Goal: Task Accomplishment & Management: Complete application form

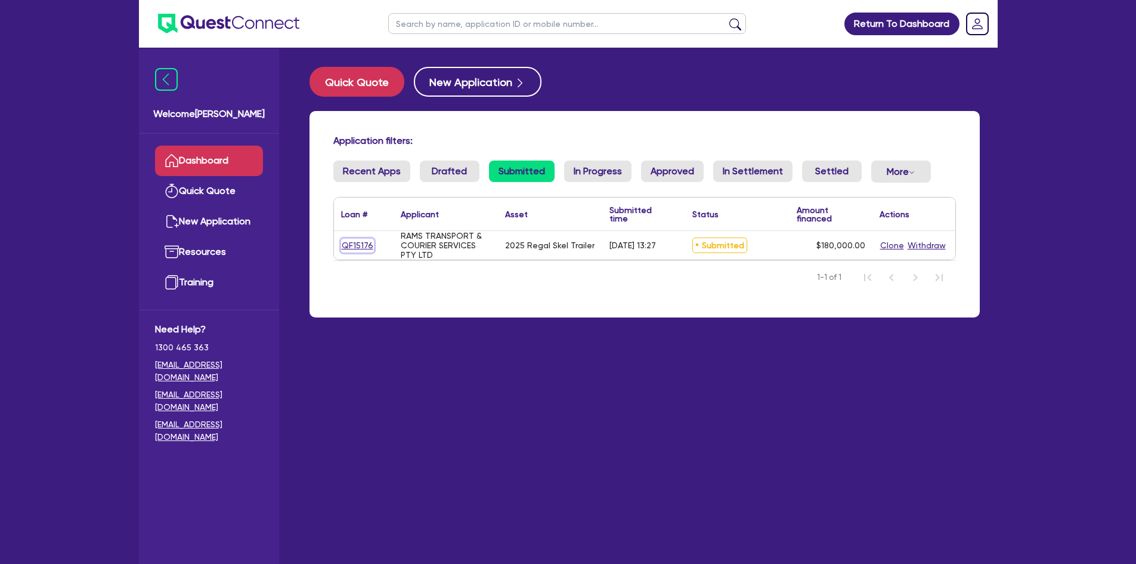
click at [350, 241] on link "QF15176" at bounding box center [357, 246] width 33 height 14
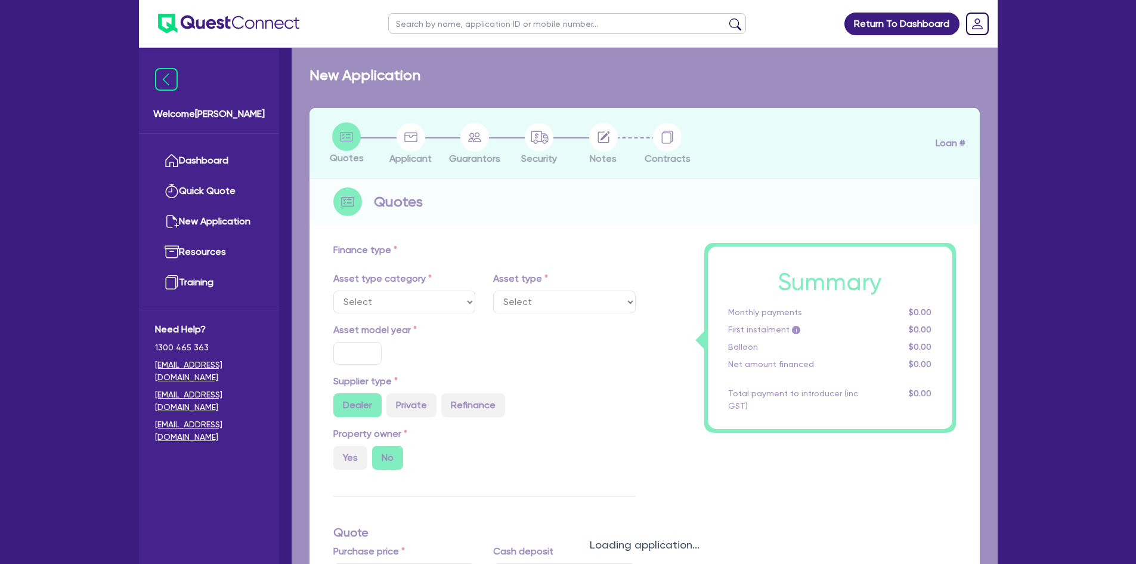
select select "PRIMARY_ASSETS"
type input "2025"
radio input "true"
type input "180,000"
type input "4"
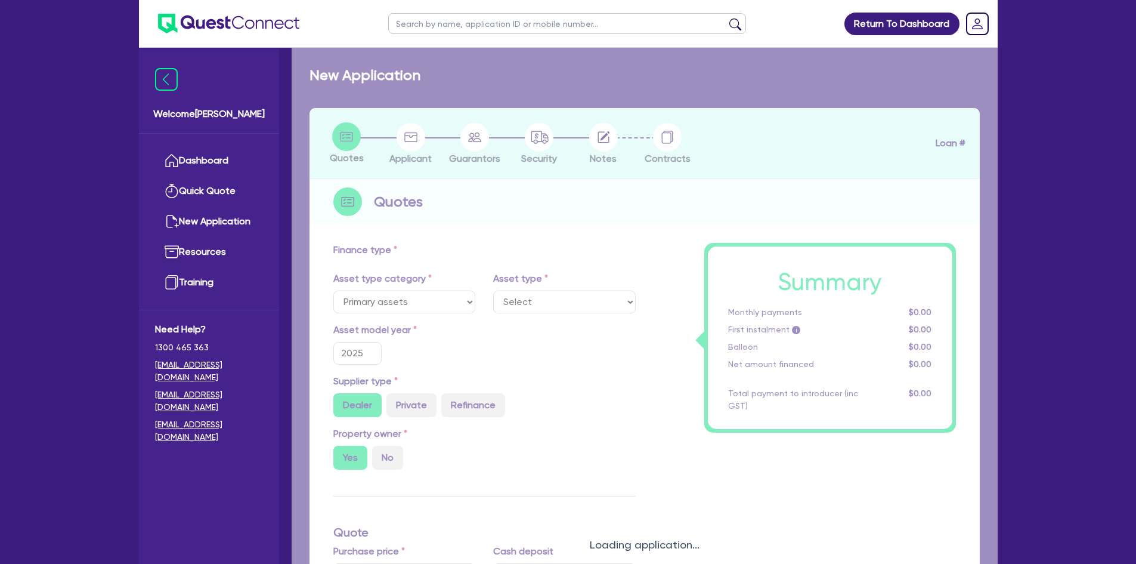
type input "7,200"
type input "17"
select select "TRAILERS"
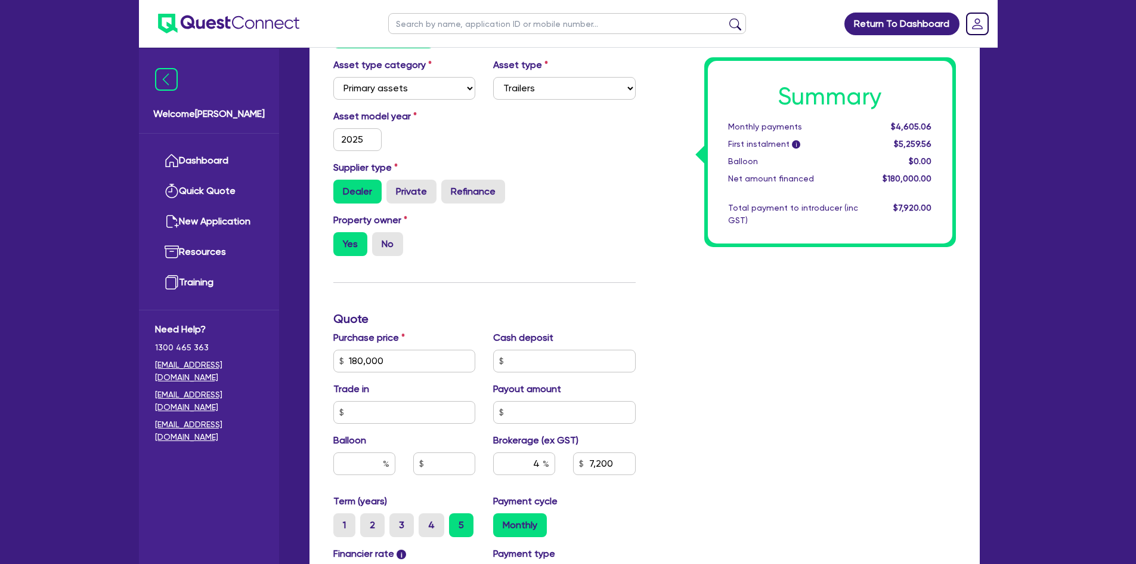
scroll to position [179, 0]
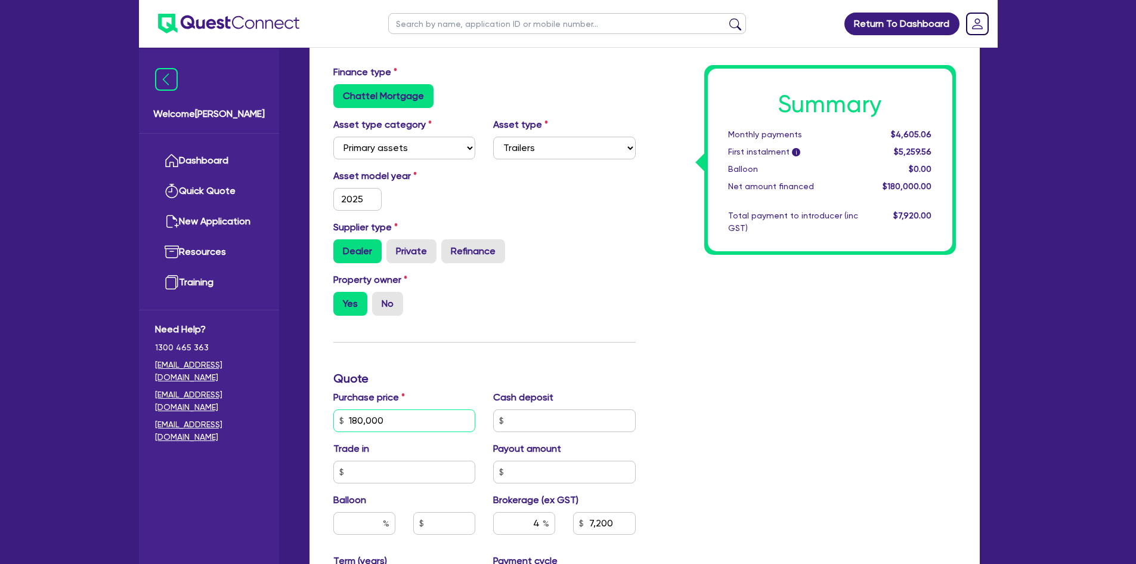
drag, startPoint x: 347, startPoint y: 415, endPoint x: 337, endPoint y: 415, distance: 9.6
click at [337, 415] on input "180,000" at bounding box center [404, 420] width 143 height 23
type input "150,000"
type input "6,000"
click at [916, 305] on div "Summary Monthly payments $4,605.06 First instalment i $5,259.56 Balloon $0.00 N…" at bounding box center [805, 413] width 320 height 697
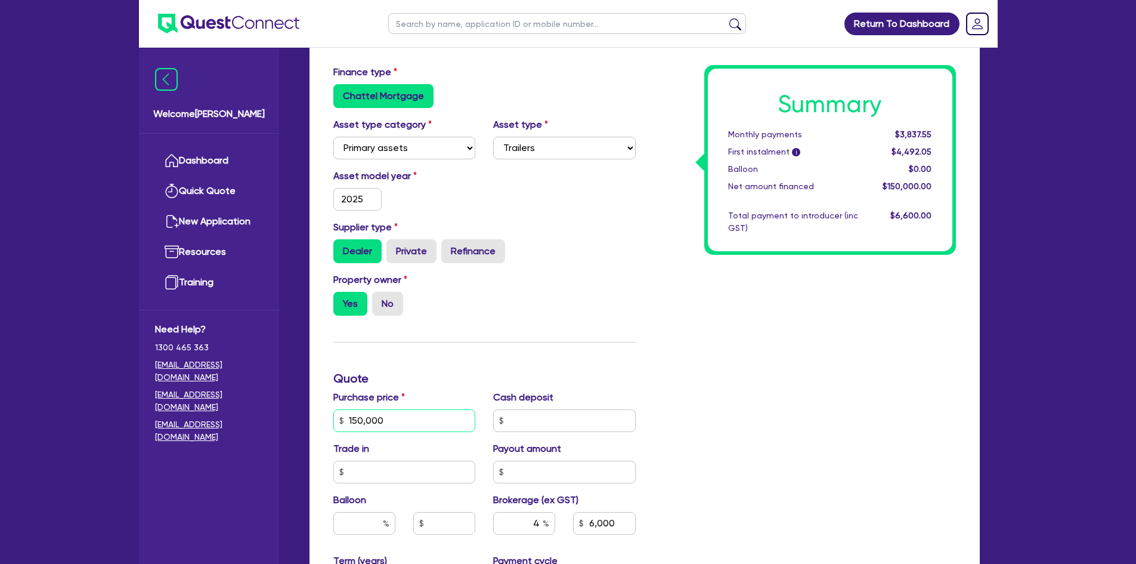
drag, startPoint x: 407, startPoint y: 420, endPoint x: 248, endPoint y: 420, distance: 158.7
click at [249, 420] on div "Welcome Manuel Dashboard Quick Quote New Application Resources Training Need He…" at bounding box center [568, 358] width 859 height 1075
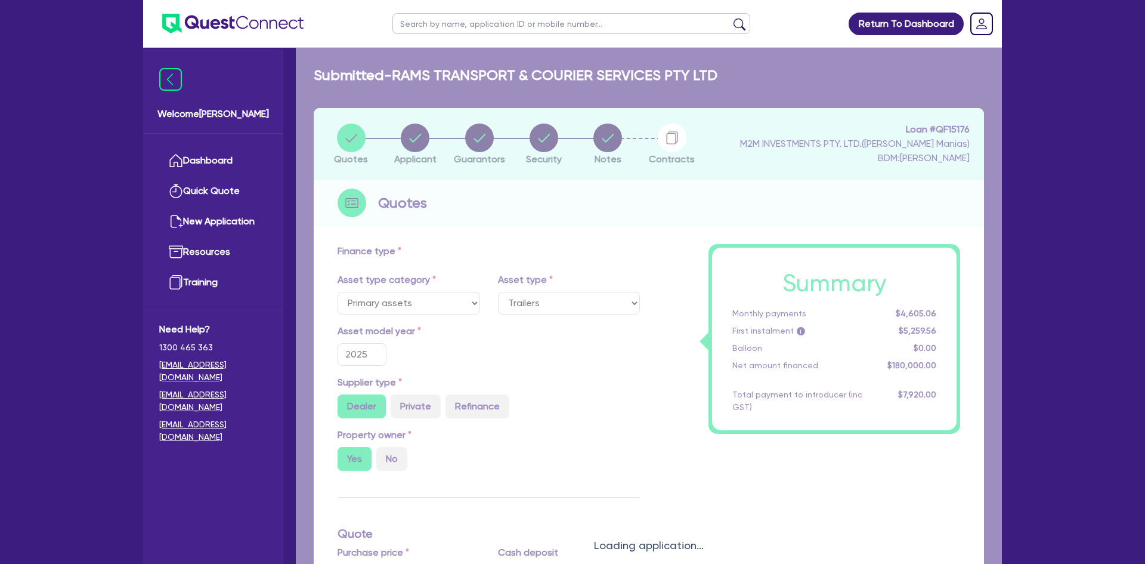
select select "PRIMARY_ASSETS"
select select "TRAILERS"
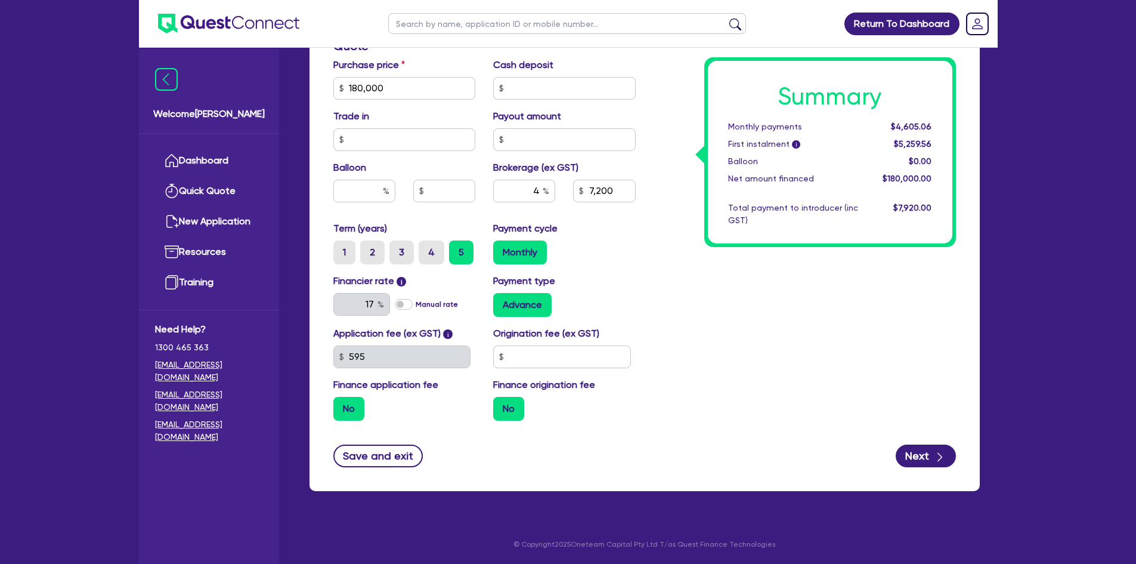
scroll to position [273, 0]
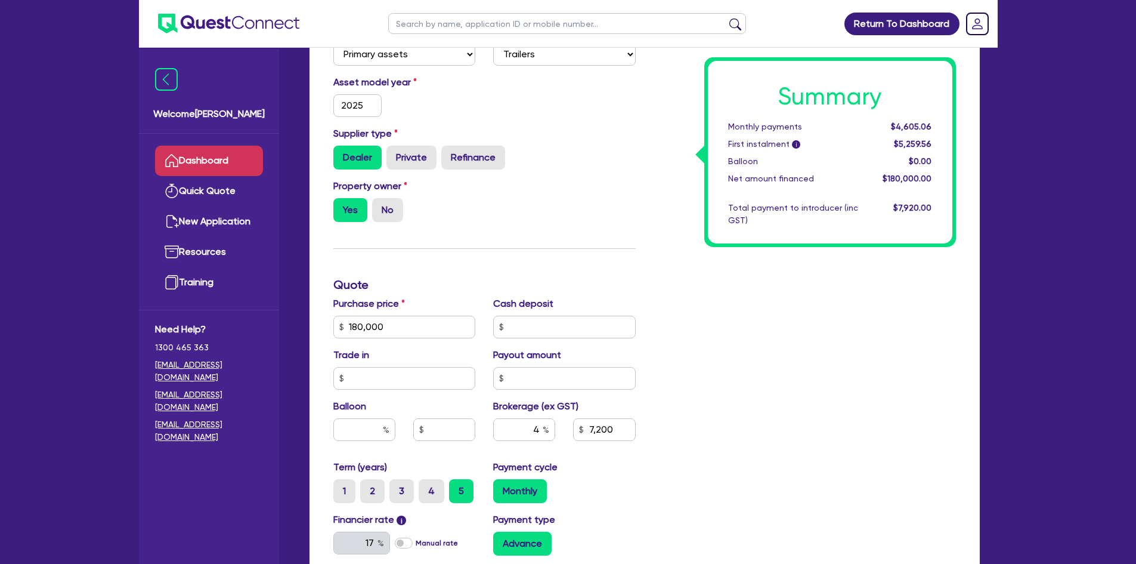
click at [217, 161] on link "Dashboard" at bounding box center [209, 161] width 108 height 30
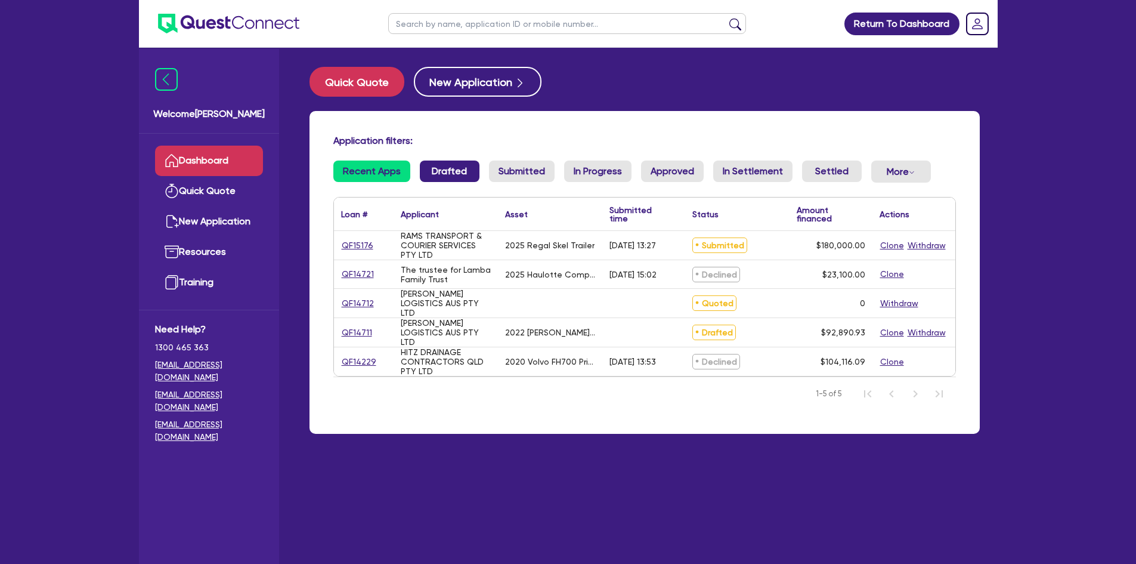
click at [465, 175] on link "Drafted" at bounding box center [450, 170] width 60 height 21
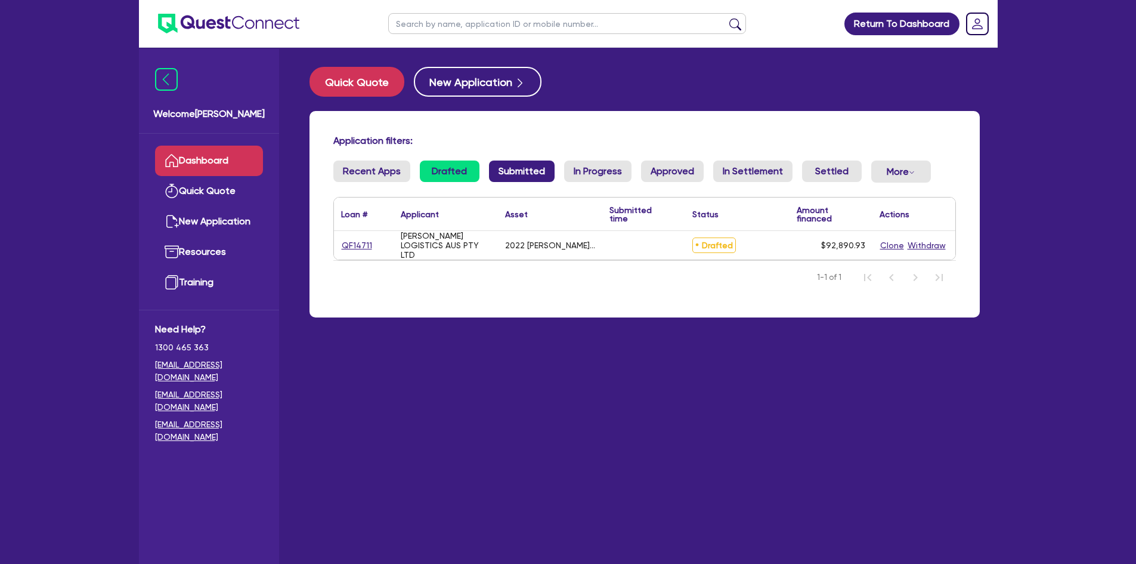
click at [499, 167] on link "Submitted" at bounding box center [522, 170] width 66 height 21
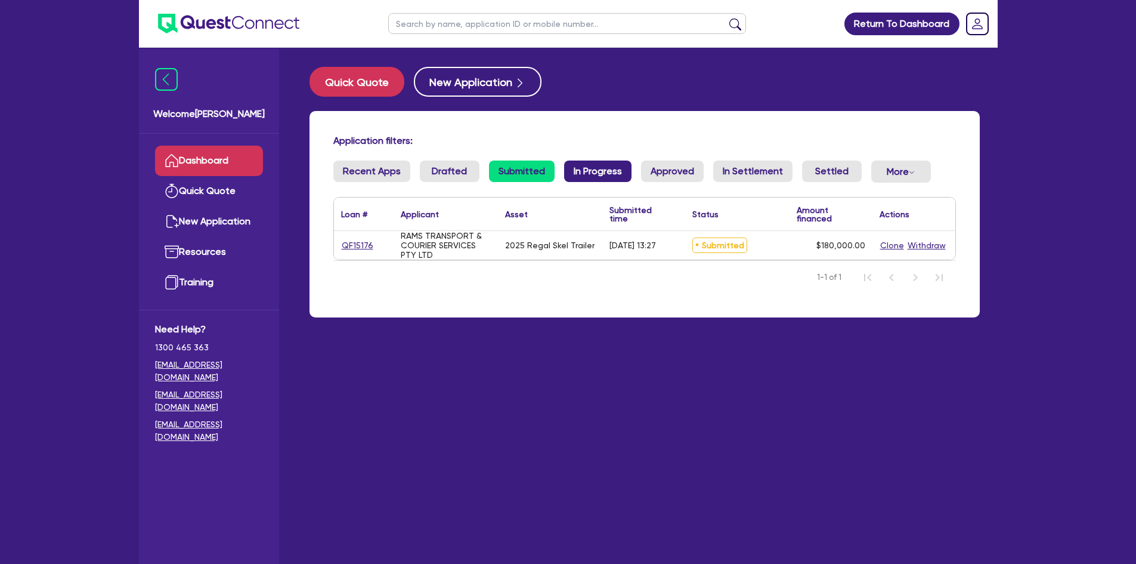
click at [591, 163] on link "In Progress" at bounding box center [597, 170] width 67 height 21
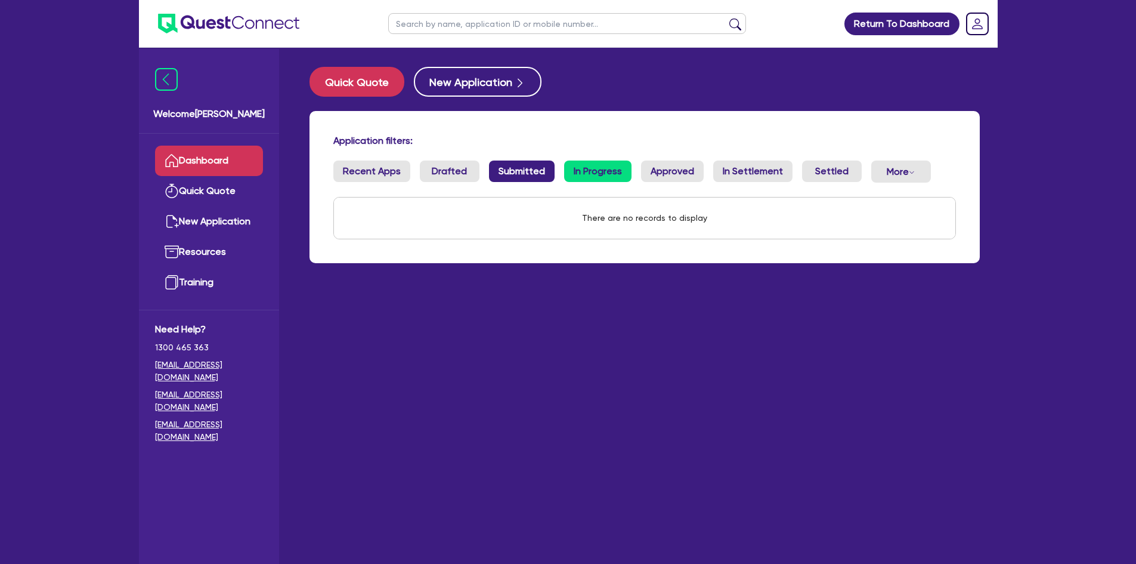
click at [512, 168] on link "Submitted" at bounding box center [522, 170] width 66 height 21
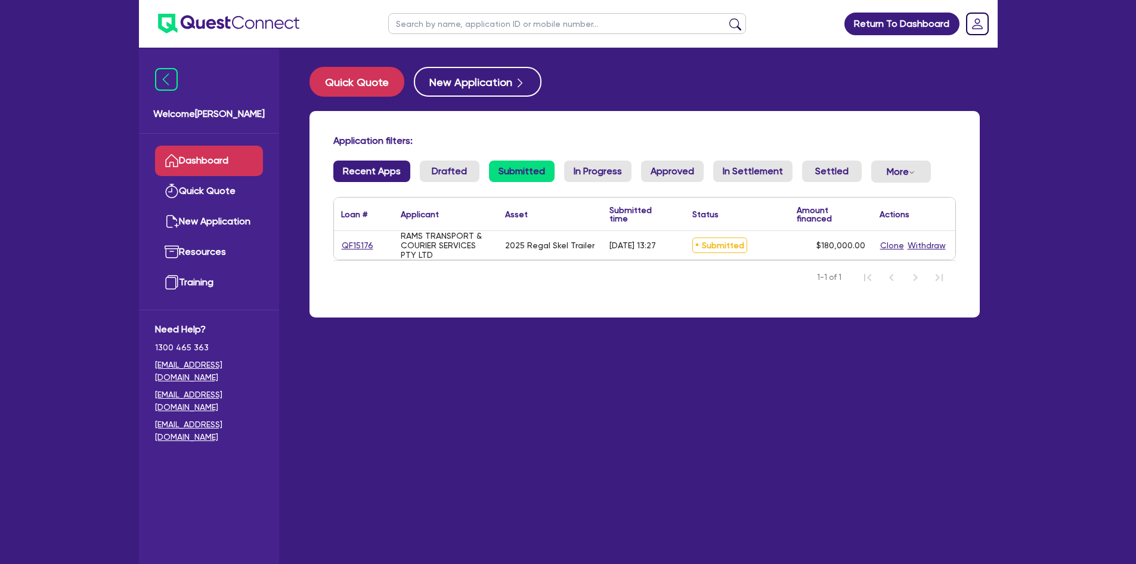
click at [351, 171] on link "Recent Apps" at bounding box center [371, 170] width 77 height 21
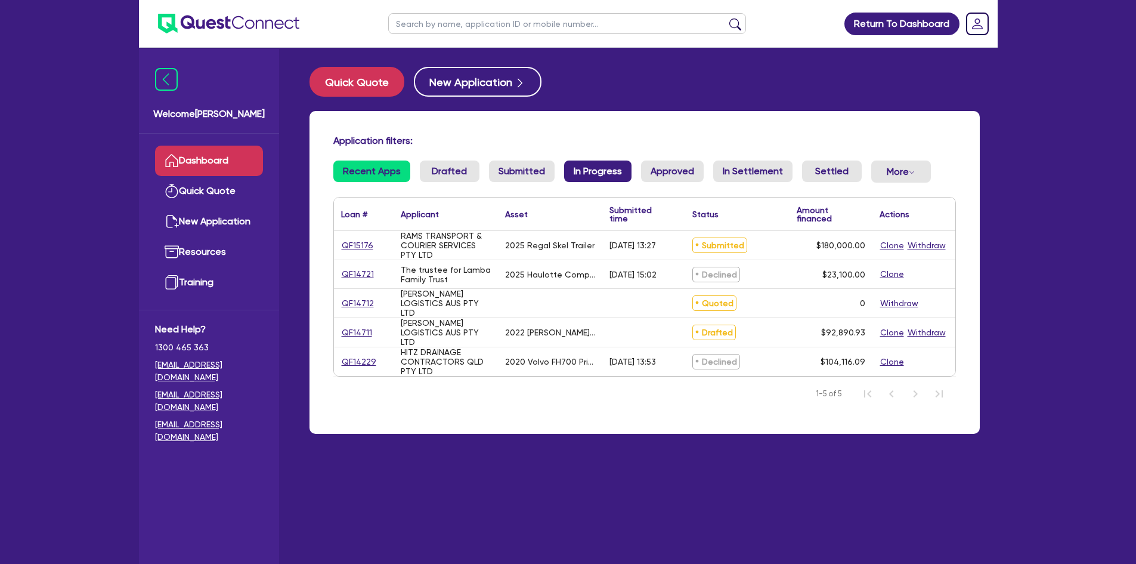
click at [576, 175] on link "In Progress" at bounding box center [597, 170] width 67 height 21
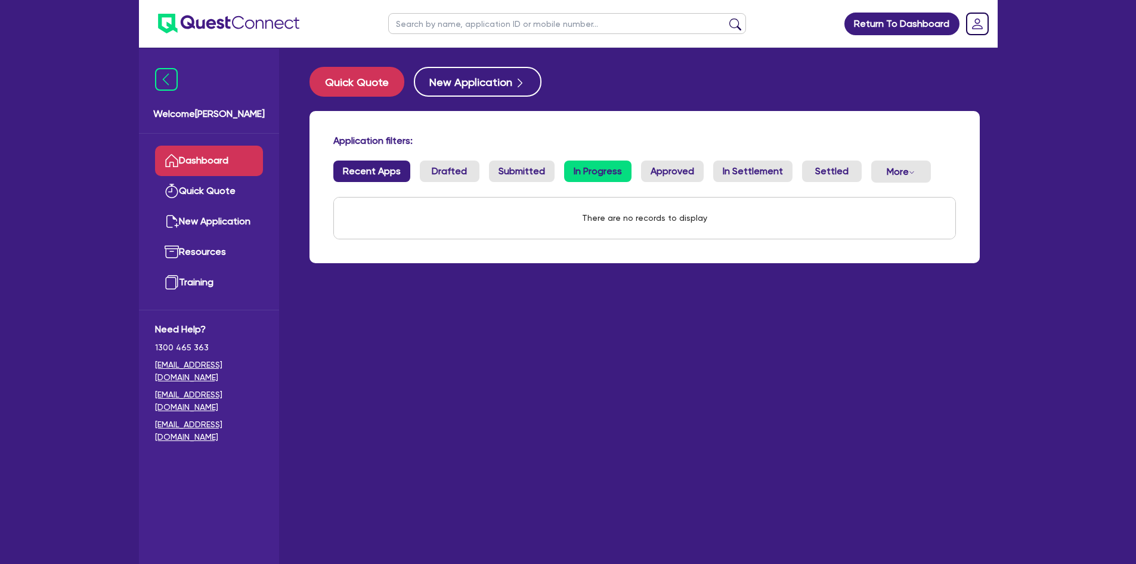
click at [384, 175] on link "Recent Apps" at bounding box center [371, 170] width 77 height 21
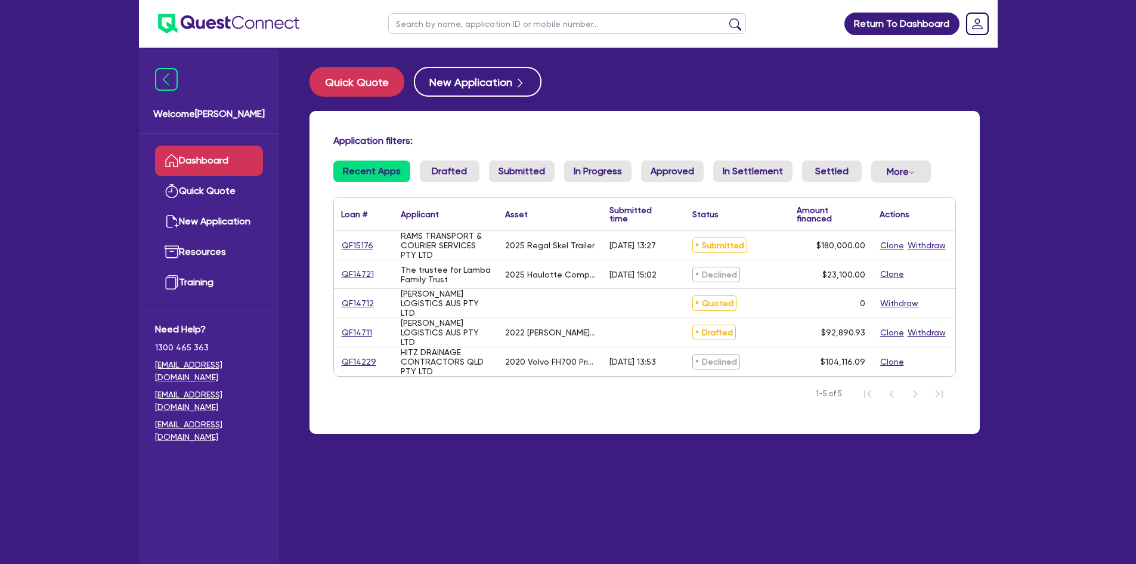
drag, startPoint x: 629, startPoint y: 251, endPoint x: 408, endPoint y: 233, distance: 221.4
click at [408, 233] on div "QF15176 RAMS TRANSPORT & COURIER SERVICES PTY LTD 2025 Regal Skel Trailer [DATE…" at bounding box center [645, 245] width 622 height 29
click at [408, 233] on div "RAMS TRANSPORT & COURIER SERVICES PTY LTD" at bounding box center [446, 245] width 90 height 29
click at [360, 246] on link "QF15176" at bounding box center [357, 246] width 33 height 14
select select "PRIMARY_ASSETS"
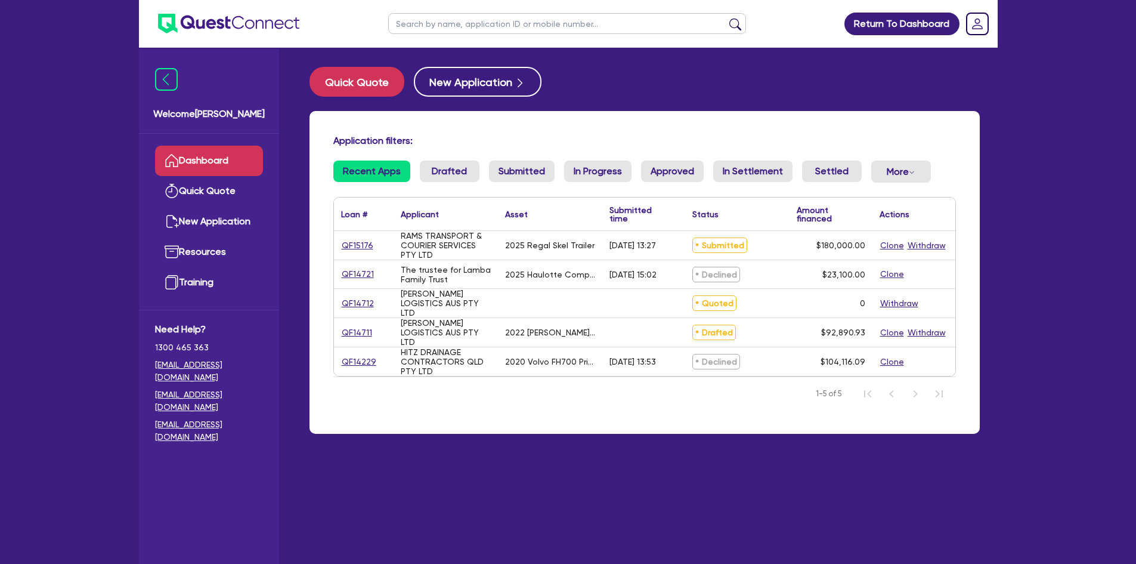
select select "TRAILERS"
